Goal: Book appointment/travel/reservation

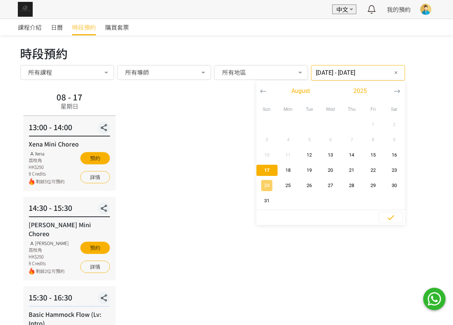
click at [260, 184] on span "24" at bounding box center [267, 185] width 17 height 7
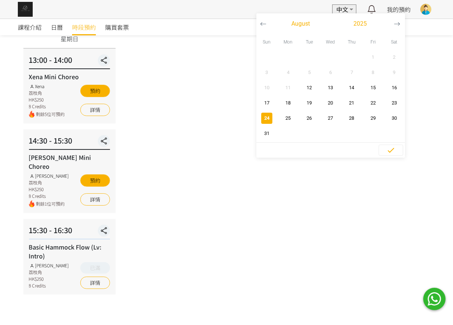
scroll to position [68, 0]
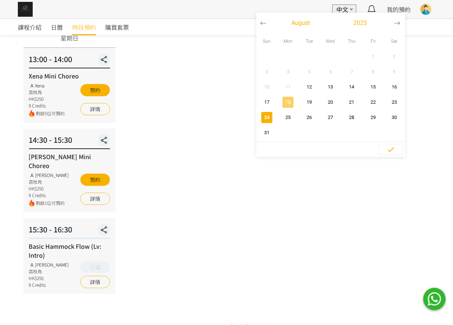
click at [289, 103] on span "18" at bounding box center [288, 102] width 17 height 7
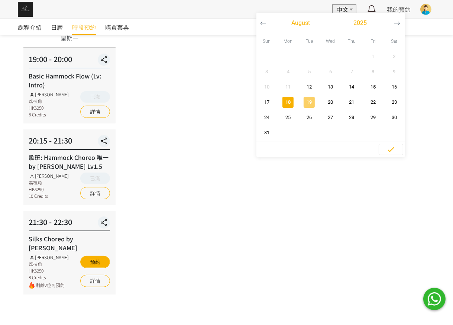
click at [301, 102] on span "19" at bounding box center [309, 102] width 17 height 7
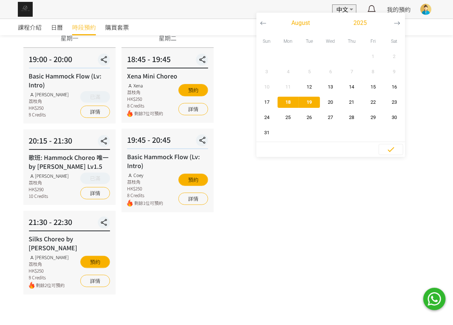
click at [301, 102] on span "19" at bounding box center [309, 102] width 17 height 7
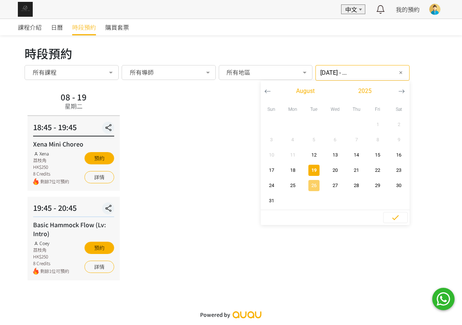
click at [306, 185] on span "26" at bounding box center [313, 185] width 17 height 7
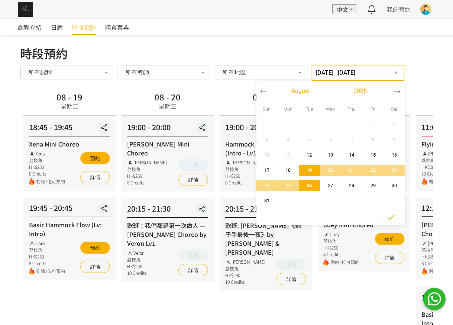
click at [306, 185] on span "26" at bounding box center [309, 185] width 17 height 7
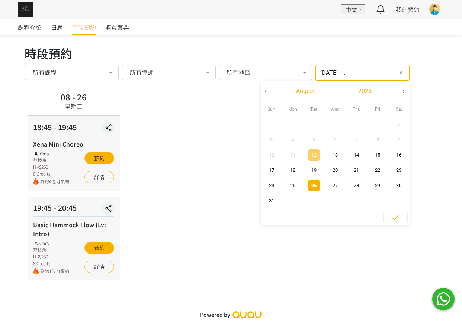
click at [309, 155] on span "12" at bounding box center [313, 154] width 17 height 7
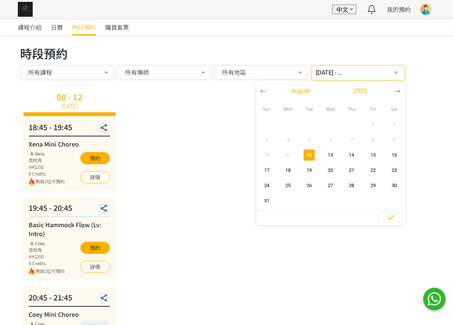
click at [309, 155] on span "12" at bounding box center [309, 154] width 17 height 7
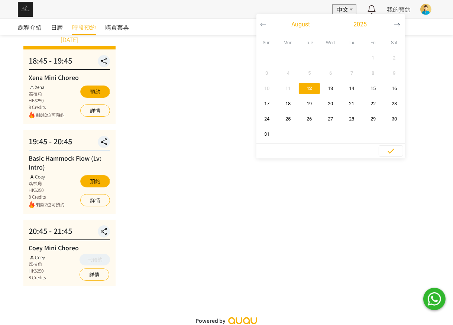
scroll to position [68, 0]
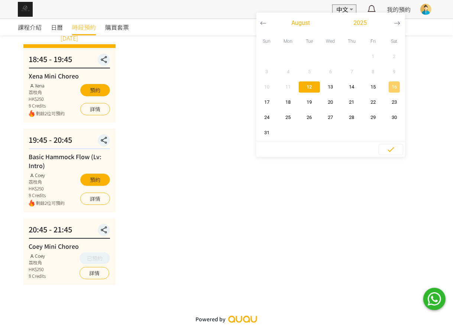
click at [392, 88] on span "16" at bounding box center [394, 86] width 17 height 7
type input "[DATE] - ..."
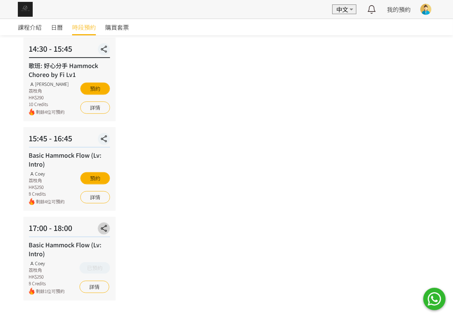
scroll to position [255, 0]
